Goal: Transaction & Acquisition: Purchase product/service

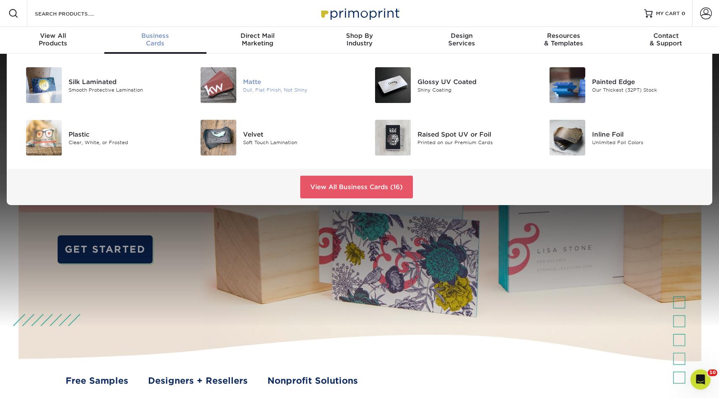
click at [249, 86] on div "Dull, Flat Finish, Not Shiny" at bounding box center [298, 89] width 110 height 7
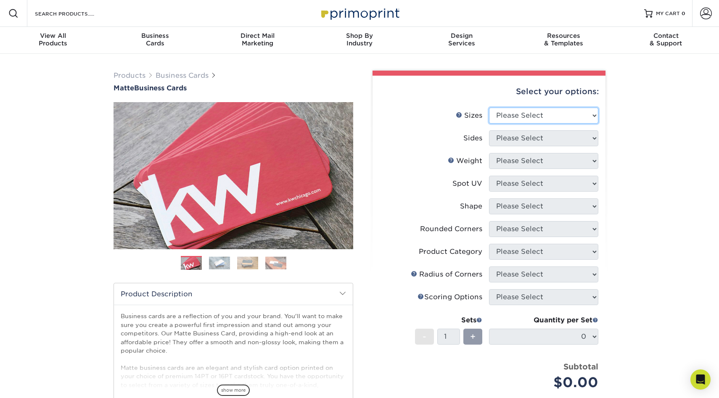
click at [537, 111] on select "Please Select 1.5" x 3.5" - Mini 1.75" x 3.5" - Mini 2" x 2" - Square 2" x 3" -…" at bounding box center [543, 116] width 109 height 16
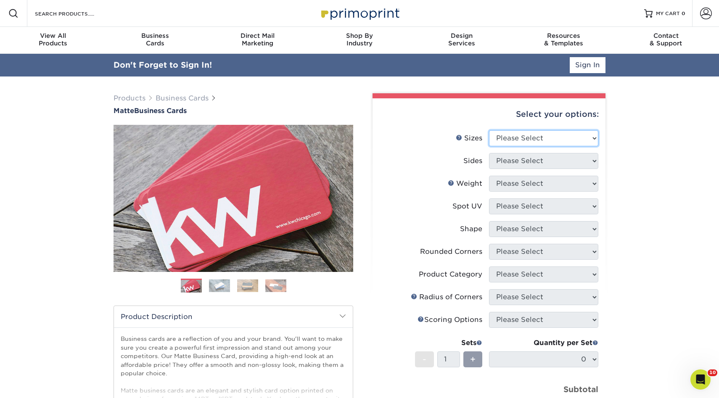
select select "2.00x3.50"
click at [489, 130] on select "Please Select 1.5" x 3.5" - Mini 1.75" x 3.5" - Mini 2" x 2" - Square 2" x 3" -…" at bounding box center [543, 138] width 109 height 16
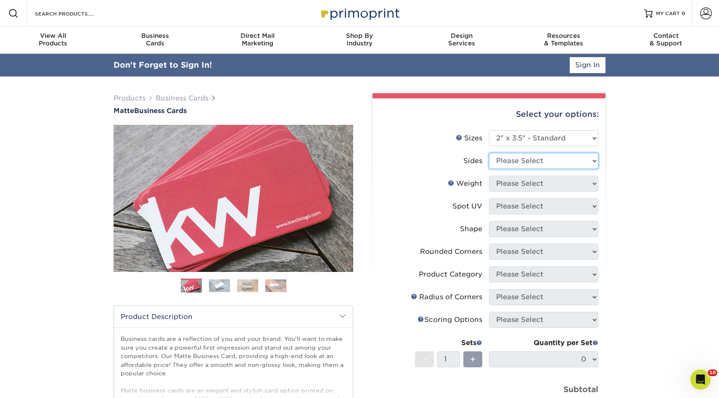
click at [518, 159] on select "Please Select Print Both Sides Print Front Only" at bounding box center [543, 161] width 109 height 16
select select "13abbda7-1d64-4f25-8bb2-c179b224825d"
click at [489, 153] on select "Please Select Print Both Sides Print Front Only" at bounding box center [543, 161] width 109 height 16
click at [510, 195] on li "Weight Help Weight Please Select" at bounding box center [489, 187] width 219 height 23
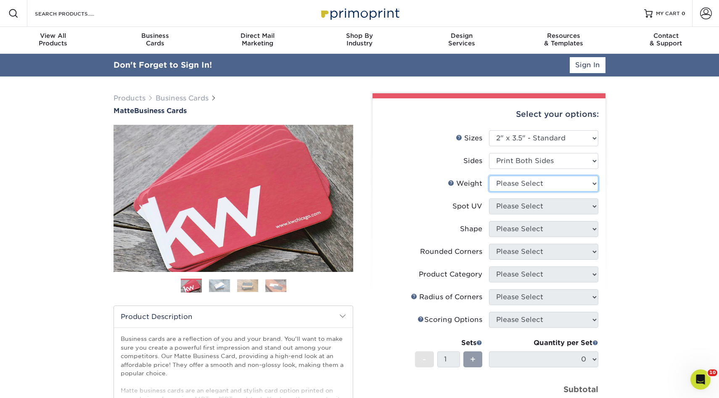
click at [516, 181] on select "Please Select 16PT 14PT" at bounding box center [543, 184] width 109 height 16
select select "16PT"
click at [489, 176] on select "Please Select 16PT 14PT" at bounding box center [543, 184] width 109 height 16
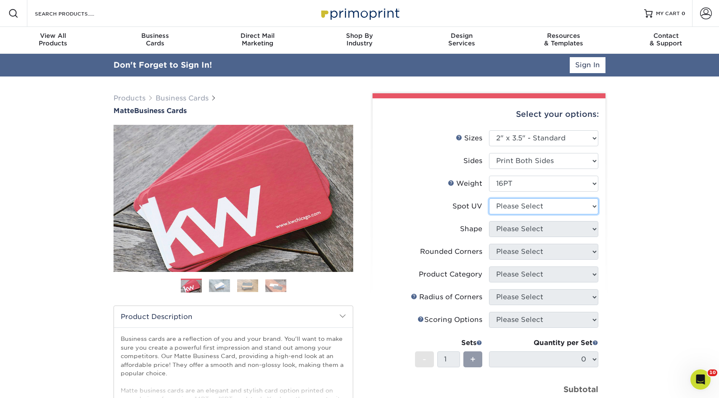
drag, startPoint x: 516, startPoint y: 181, endPoint x: 514, endPoint y: 208, distance: 26.9
click at [514, 208] on select "Please Select No Spot UV Front and Back (Both Sides) Front Only Back Only" at bounding box center [543, 206] width 109 height 16
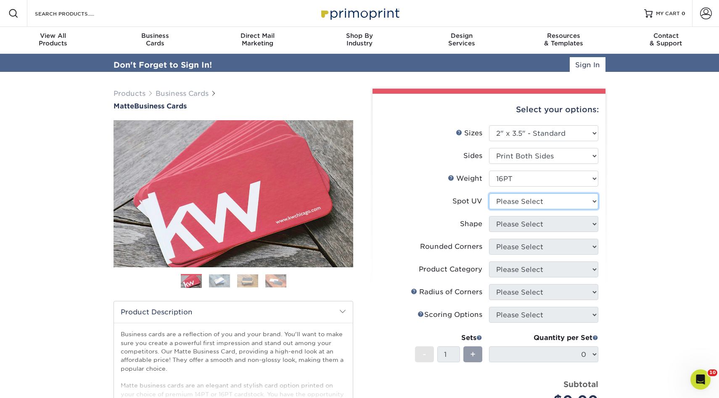
select select "0"
click at [489, 193] on select "Please Select No Spot UV Front and Back (Both Sides) Front Only Back Only" at bounding box center [543, 201] width 109 height 16
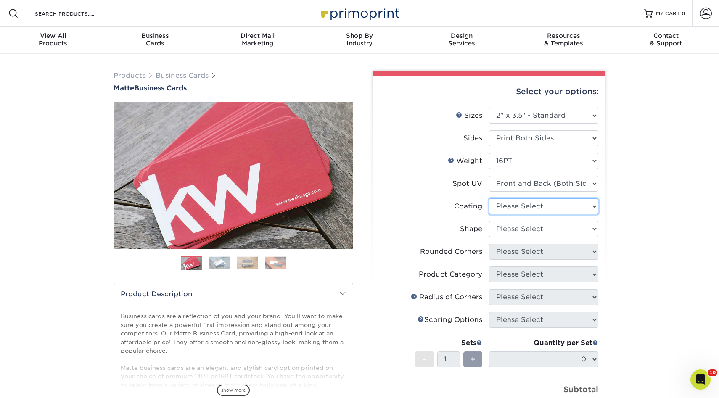
click at [520, 198] on select at bounding box center [543, 206] width 109 height 16
select select "121bb7b5-3b4d-429f-bd8d-bbf80e953313"
click at [489, 198] on select at bounding box center [543, 206] width 109 height 16
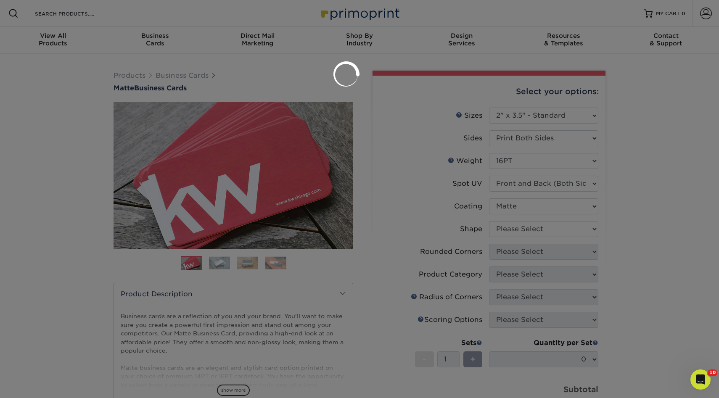
click at [511, 227] on div at bounding box center [359, 199] width 719 height 398
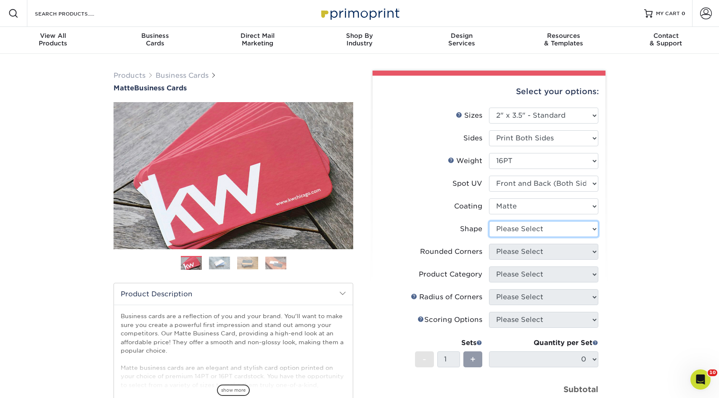
click at [511, 231] on select "Please Select Standard" at bounding box center [543, 229] width 109 height 16
select select "standard"
click at [489, 221] on select "Please Select Standard" at bounding box center [543, 229] width 109 height 16
click at [511, 250] on select "Please Select Yes - Round 2 Corners Yes - Round 4 Corners No" at bounding box center [543, 252] width 109 height 16
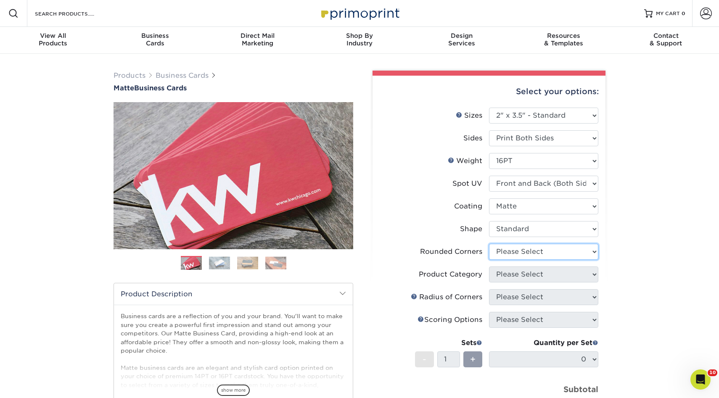
select select "0"
click at [489, 244] on select "Please Select Yes - Round 2 Corners Yes - Round 4 Corners No" at bounding box center [543, 252] width 109 height 16
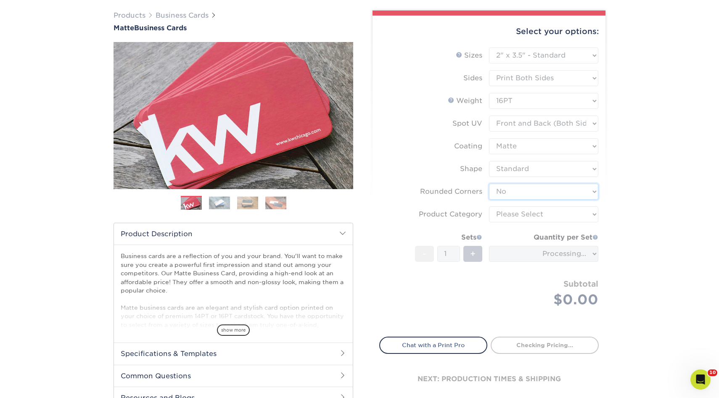
scroll to position [61, 0]
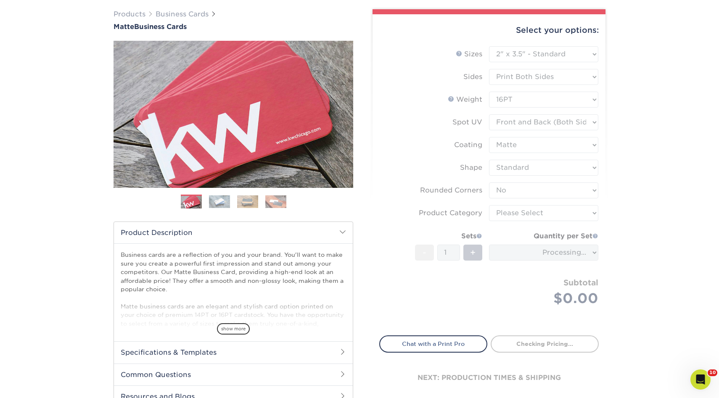
click at [526, 217] on form "Sizes Help Sizes Please Select 1.5" x 3.5" - Mini 1.75" x 3.5" - Mini 2" x 2" -…" at bounding box center [488, 185] width 219 height 279
click at [524, 215] on form "Sizes Help Sizes Please Select 1.5" x 3.5" - Mini 1.75" x 3.5" - Mini 2" x 2" -…" at bounding box center [488, 185] width 219 height 279
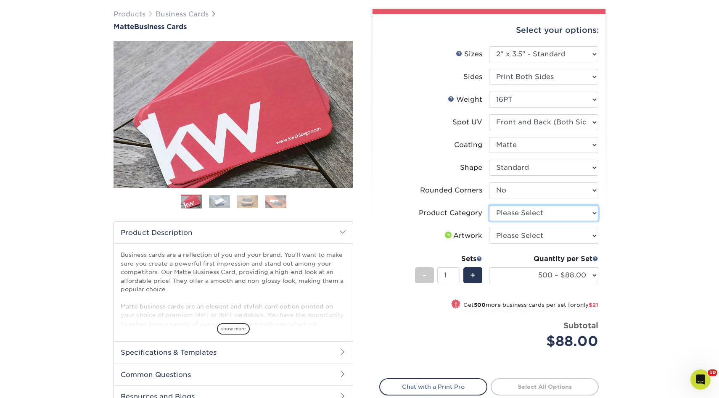
click at [527, 215] on select "Please Select Business Cards" at bounding box center [543, 213] width 109 height 16
select select "3b5148f1-0588-4f88-a218-97bcfdce65c1"
click at [489, 205] on select "Please Select Business Cards" at bounding box center [543, 213] width 109 height 16
click at [522, 237] on select "Please Select I will upload files I need a design - $100" at bounding box center [543, 236] width 109 height 16
select select "upload"
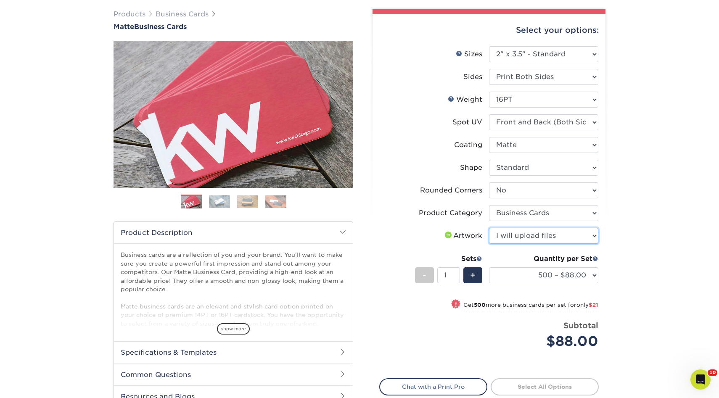
click at [489, 228] on select "Please Select I will upload files I need a design - $100" at bounding box center [543, 236] width 109 height 16
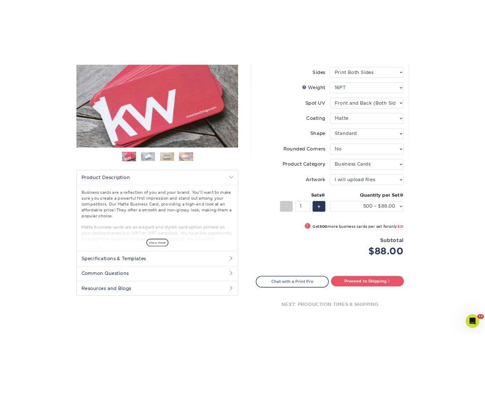
scroll to position [132, 0]
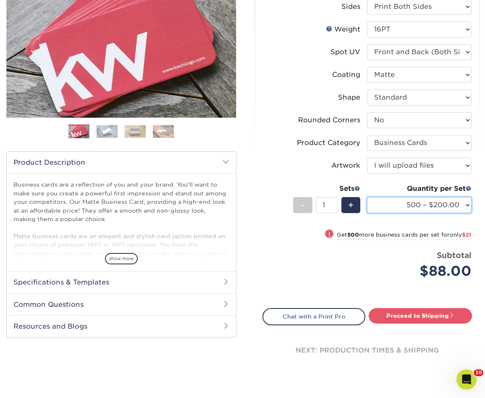
click at [433, 207] on select "500 – $200.00 1000 – $300.00 2500 – $205.00 5000 – $279.00 10000 – $612.00 1500…" at bounding box center [419, 205] width 105 height 16
click at [450, 203] on select "500 – $200.00 1000 – $300.00 2500 – $455.00 5000 – $279.00 10000 – $612.00 1500…" at bounding box center [419, 205] width 105 height 16
click at [452, 207] on select "500 – $200.00 1000 – $300.00 2500 – $455.00 5000 – $679.00 10000 – $1,012.00 15…" at bounding box center [419, 205] width 105 height 16
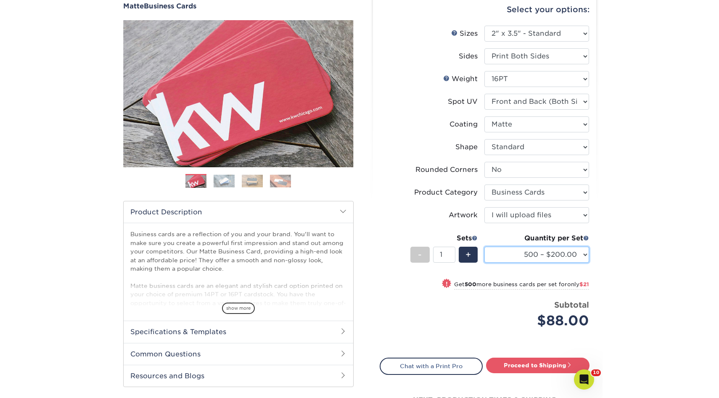
scroll to position [78, 0]
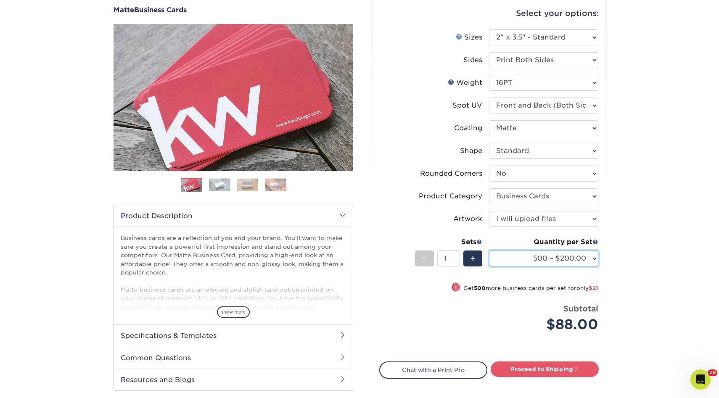
select select "500 – $200.00"
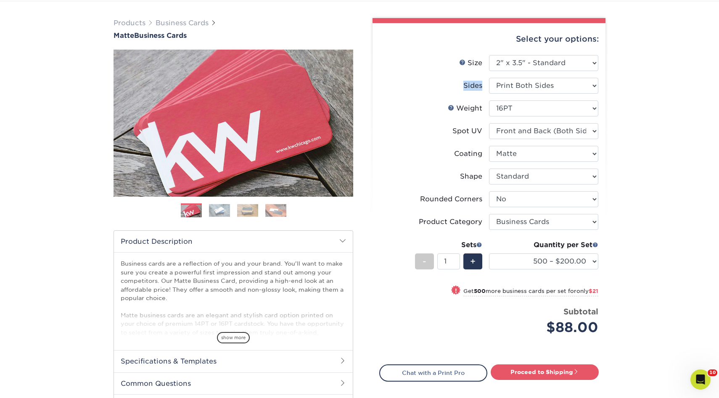
scroll to position [48, 0]
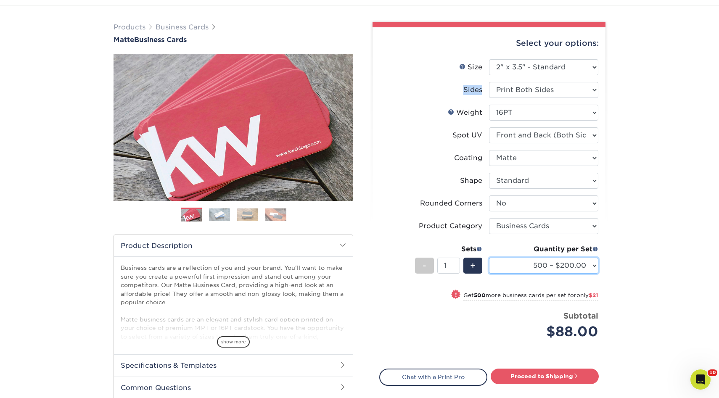
click at [592, 264] on select "500 – $200.00 1000 – $300.00 2500 – $455.00 5000 – $679.00 10000 – $1,012.00 15…" at bounding box center [543, 266] width 109 height 16
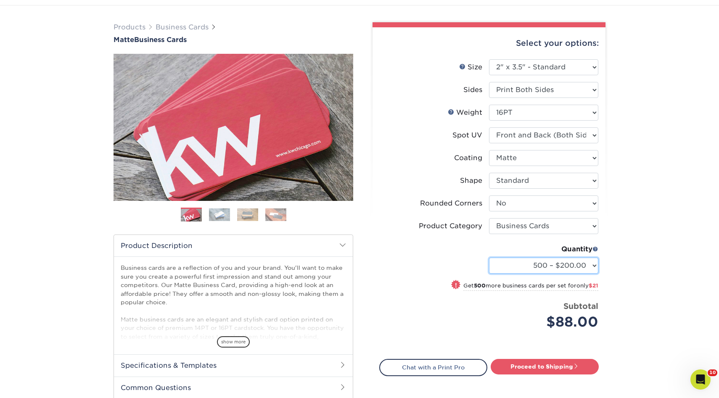
click at [576, 267] on select "500 – $200.00 1000 – $300.00 2500 – $455.00 5000 – $679.00 10000 – $1,012.00 15…" at bounding box center [543, 266] width 109 height 16
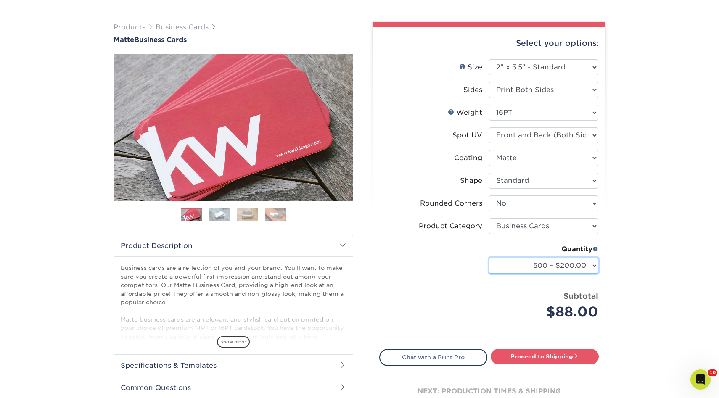
click at [583, 263] on select "500 – $200.00 1000 – $300.00 2500 – $455.00 5000 – $679.00 10000 – $1,012.00 15…" at bounding box center [543, 266] width 109 height 16
click at [419, 50] on div "Select your options:" at bounding box center [488, 43] width 219 height 32
click at [588, 269] on select "500 – $200.00 1000 – $300.00 2500 – $455.00 5000 – $679.00 10000 – $1,012.00 15…" at bounding box center [543, 266] width 109 height 16
click at [574, 266] on select "500 – $200.00 1000 – $300.00 2500 – $455.00 5000 – $679.00 10000 – $1,012.00 15…" at bounding box center [543, 266] width 109 height 16
click at [557, 262] on select "500 – $200.00 1000 – $300.00 2500 – $455.00 5000 – $679.00 10000 – $1,012.00 15…" at bounding box center [543, 266] width 109 height 16
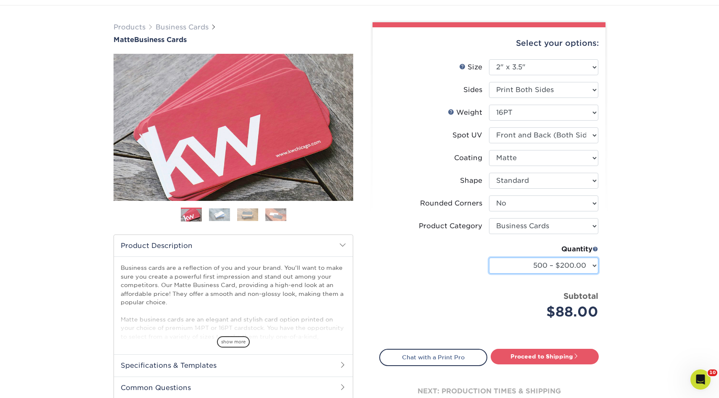
click at [580, 260] on select "500 – $200.00 1000 – $300.00 2500 – $500.00 5000 – $700.00 10000 – $1,012.00 15…" at bounding box center [543, 266] width 109 height 16
click at [569, 269] on select "500 – $200.00 1000 – $300.00 2500 – $500.00 5000 – $700.00 10000 – $1,012.00 15…" at bounding box center [543, 266] width 109 height 16
click at [629, 218] on div "Products Business Cards Matte Business Cards Previous Next 100 $ 9" at bounding box center [359, 229] width 719 height 449
click at [566, 266] on select "500 – $200.00 1000 – $300.00 2500 – $500.00 5000 – $750.00 10000 – $1,012.00 15…" at bounding box center [543, 266] width 109 height 16
